Goal: Task Accomplishment & Management: Use online tool/utility

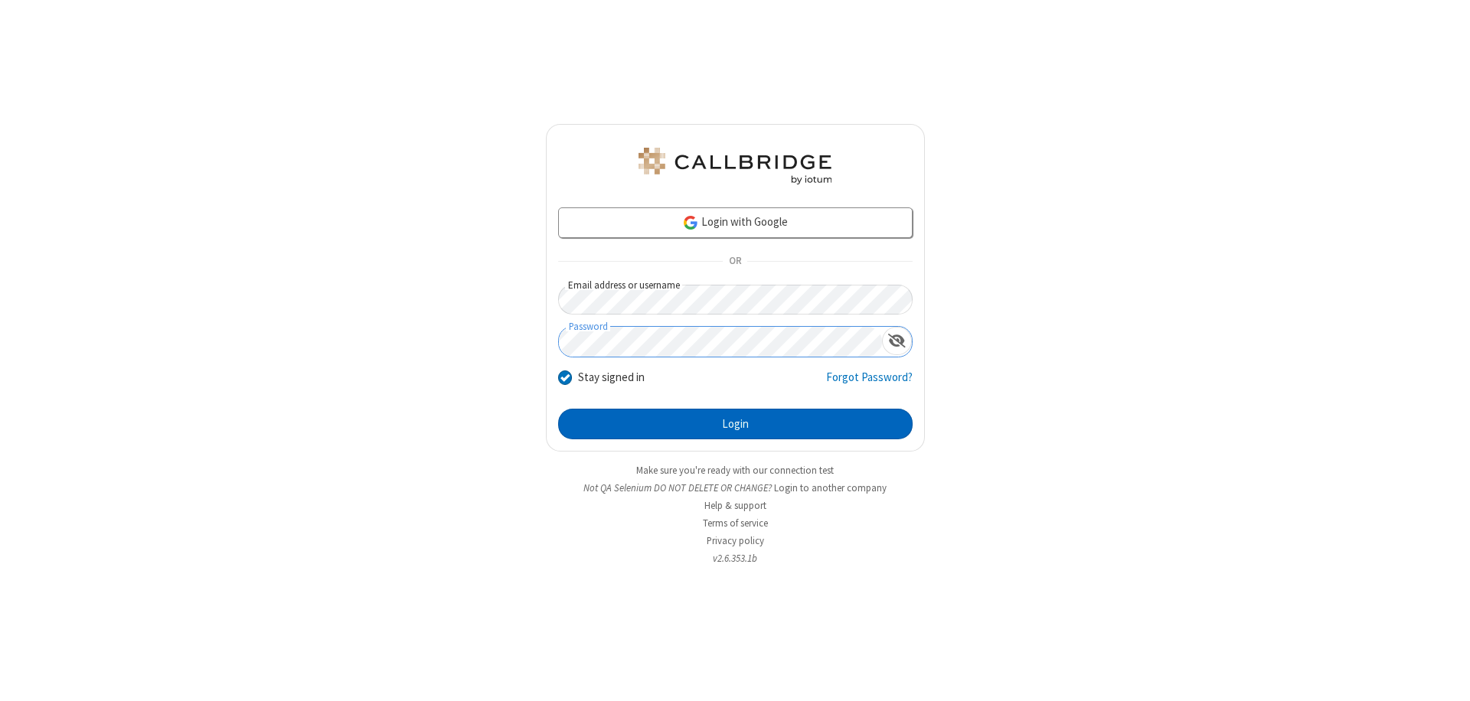
click at [735, 424] on button "Login" at bounding box center [735, 424] width 355 height 31
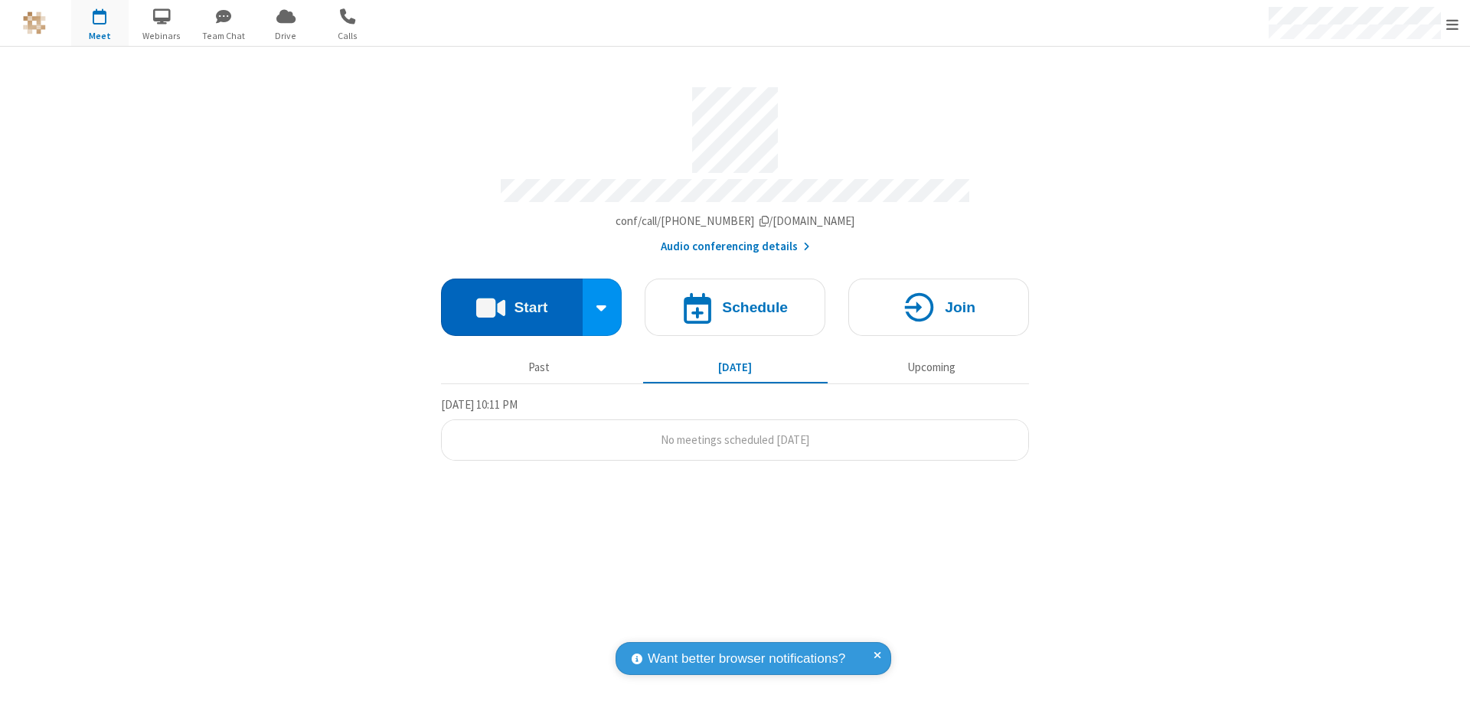
click at [512, 300] on button "Start" at bounding box center [512, 307] width 142 height 57
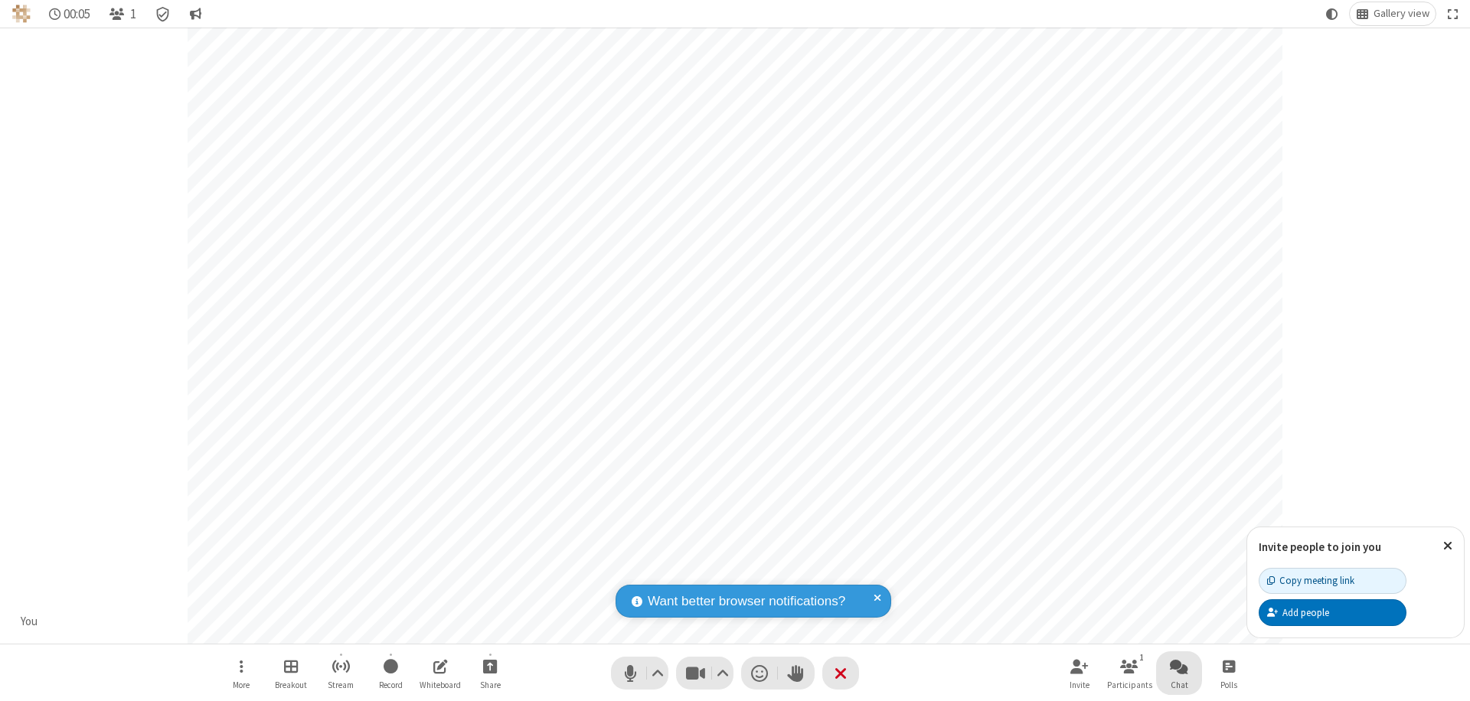
click at [1179, 666] on span "Open chat" at bounding box center [1179, 666] width 18 height 19
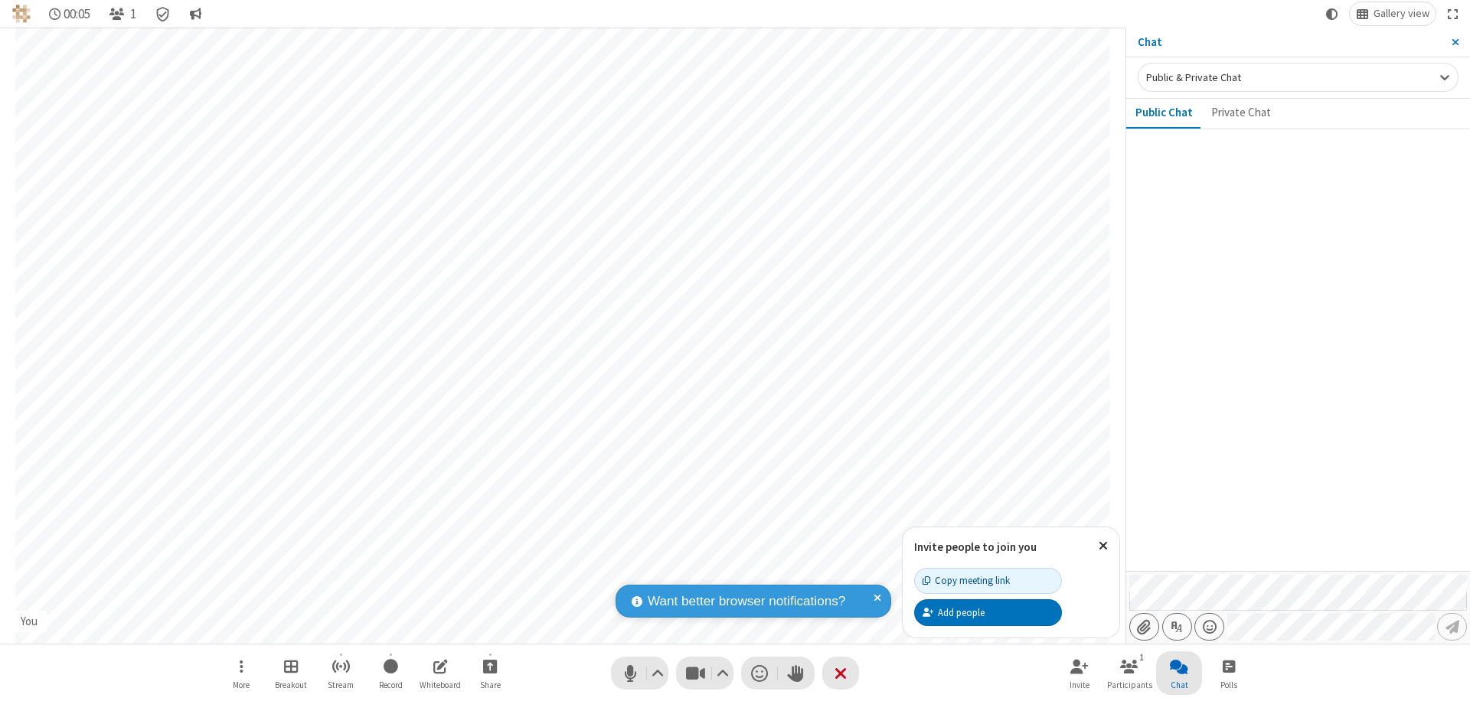
type input "C:\fakepath\doc_test.docx"
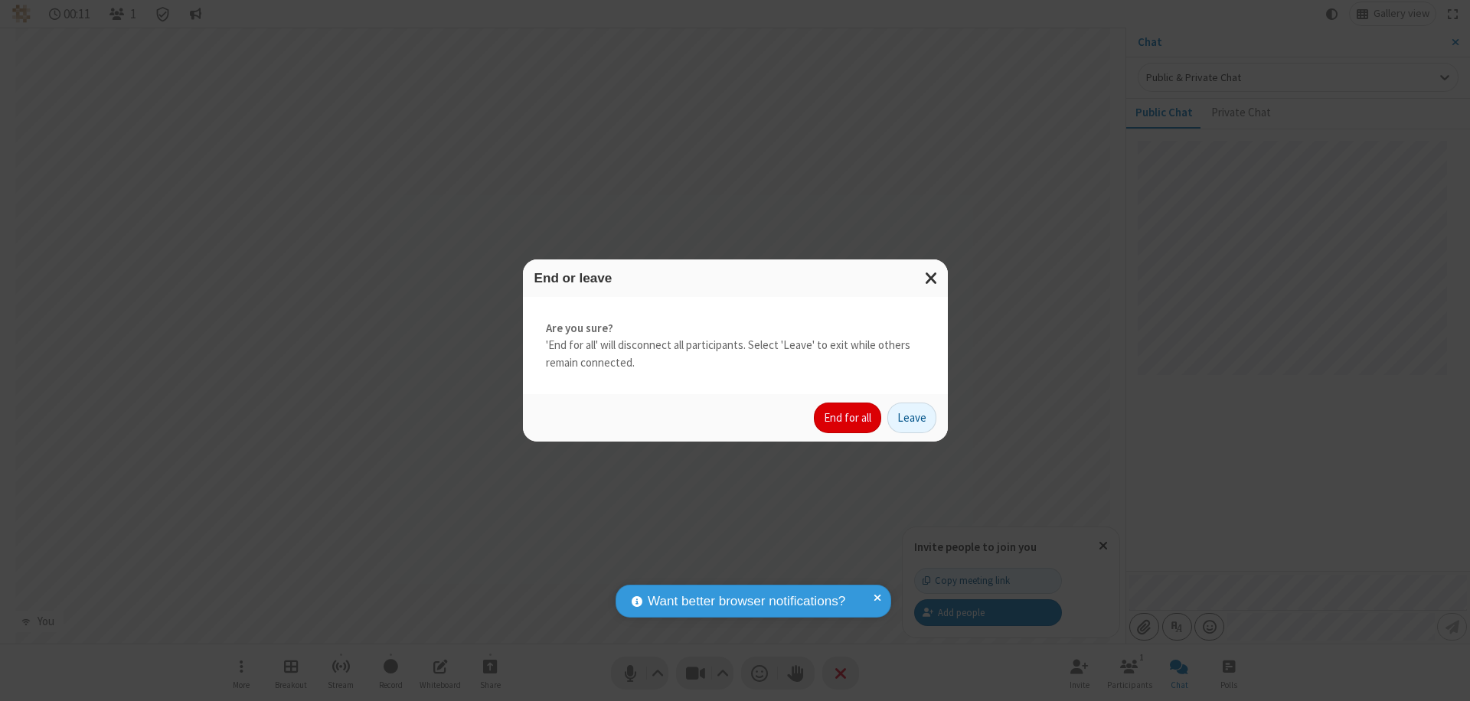
click at [848, 418] on button "End for all" at bounding box center [847, 418] width 67 height 31
